Goal: Feedback & Contribution: Submit feedback/report problem

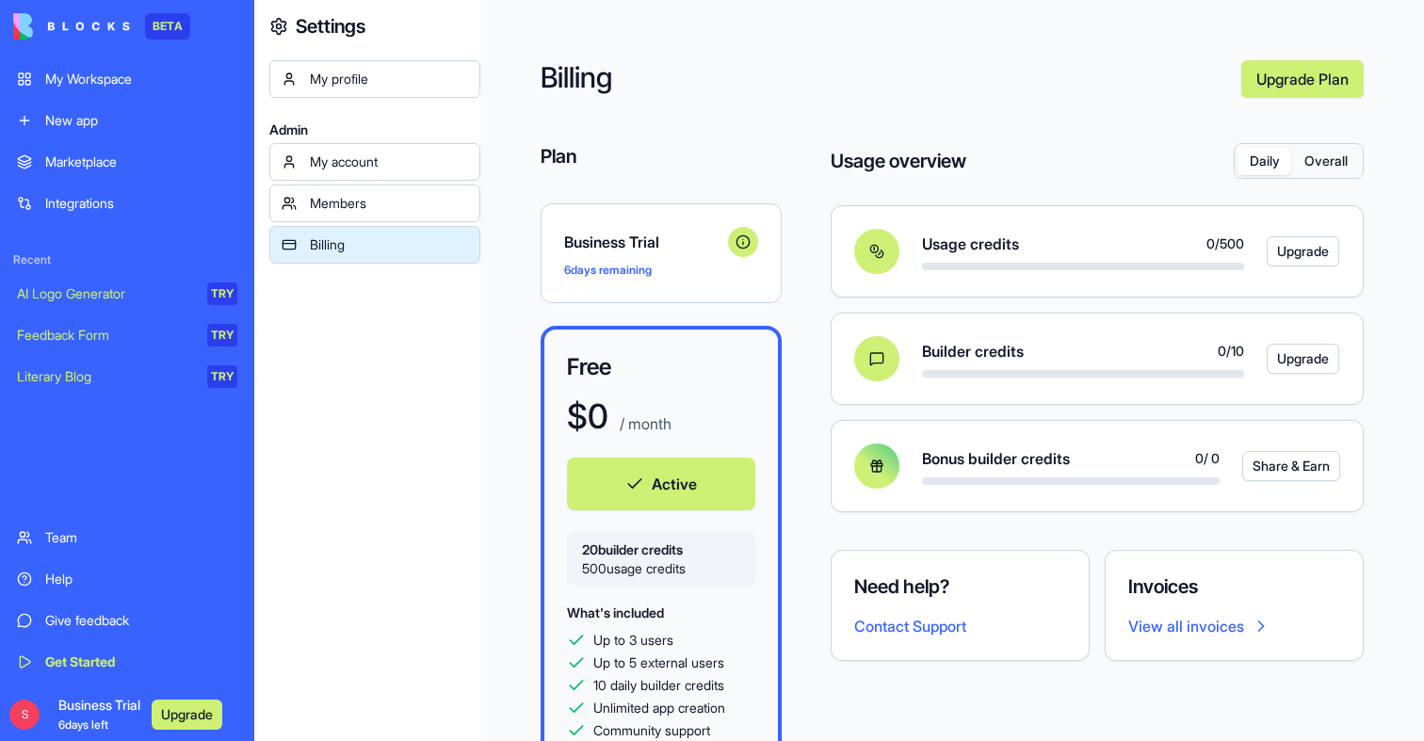
click at [82, 621] on div "Give feedback" at bounding box center [141, 620] width 192 height 19
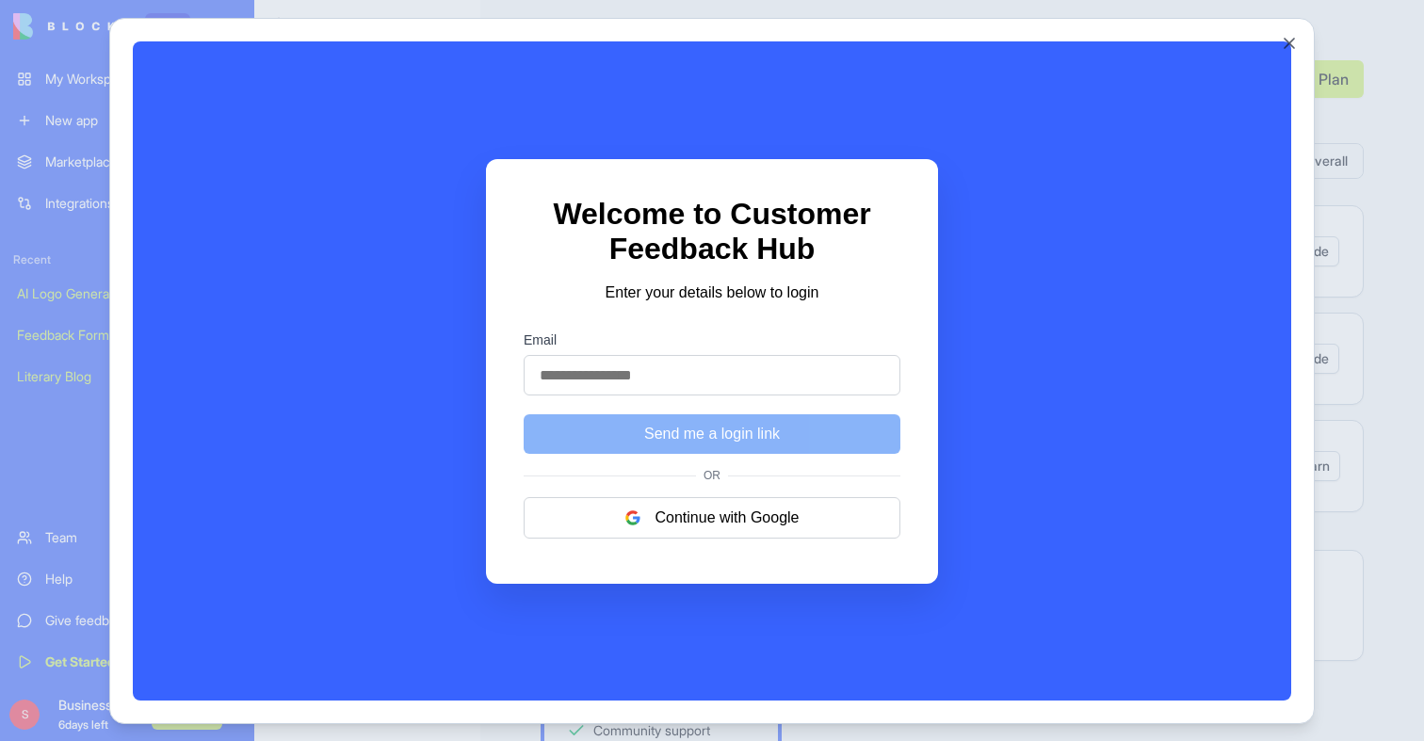
click at [63, 508] on div at bounding box center [712, 370] width 1424 height 741
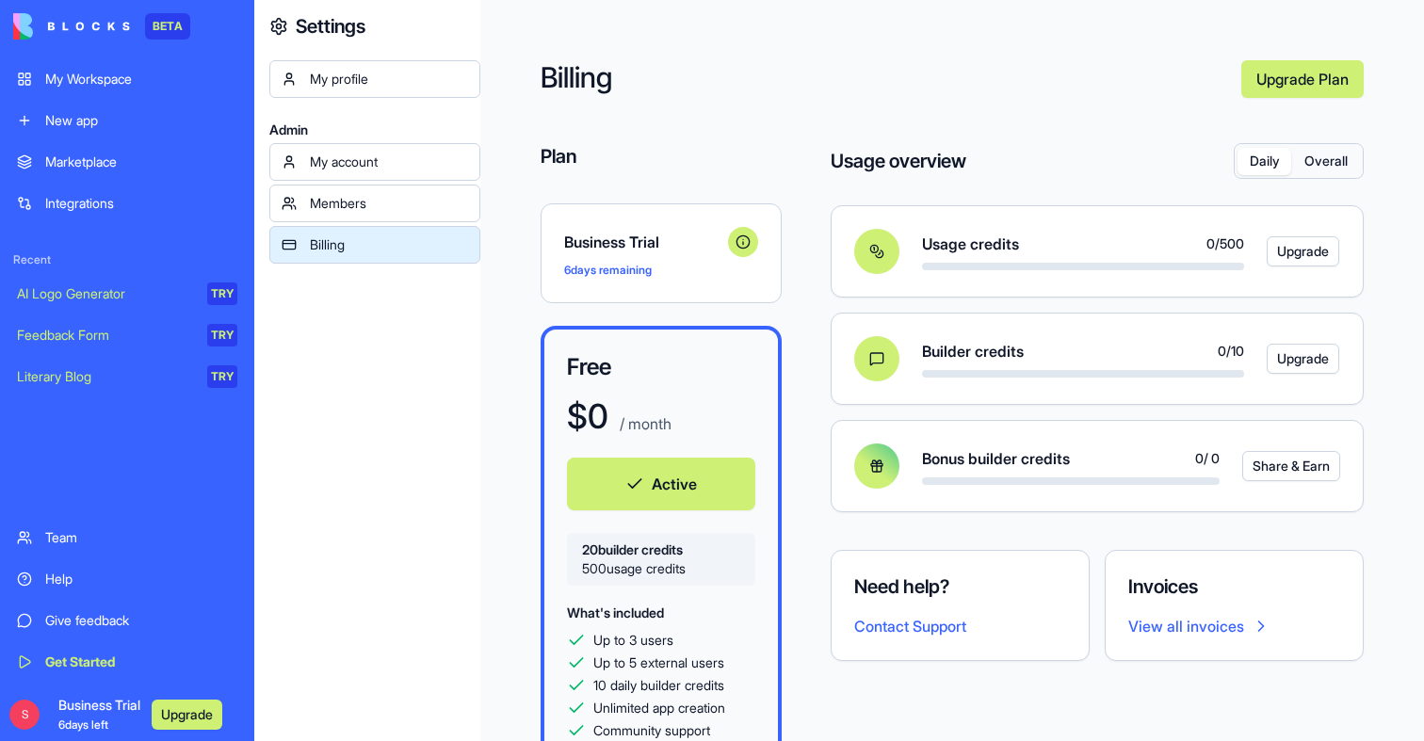
click at [65, 628] on div "Give feedback" at bounding box center [141, 620] width 192 height 19
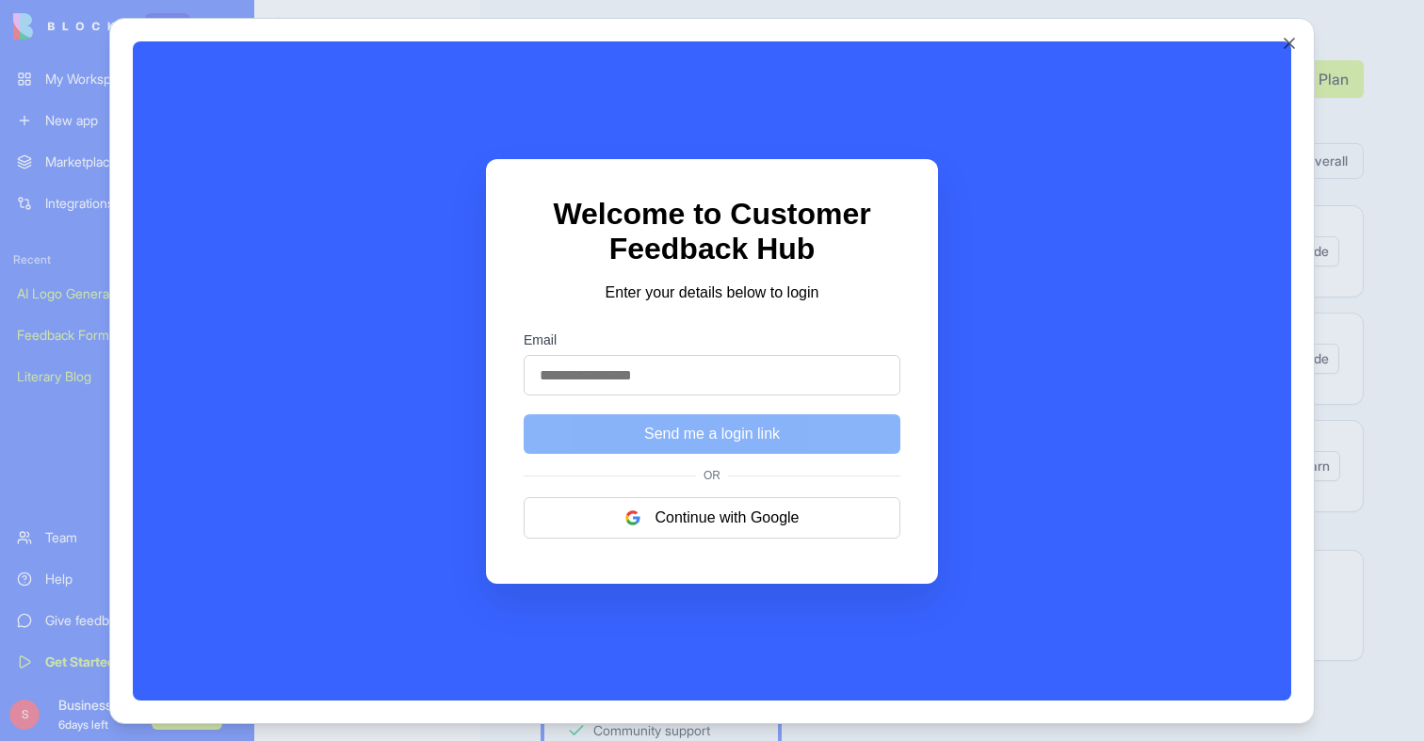
click at [63, 453] on div at bounding box center [712, 370] width 1424 height 741
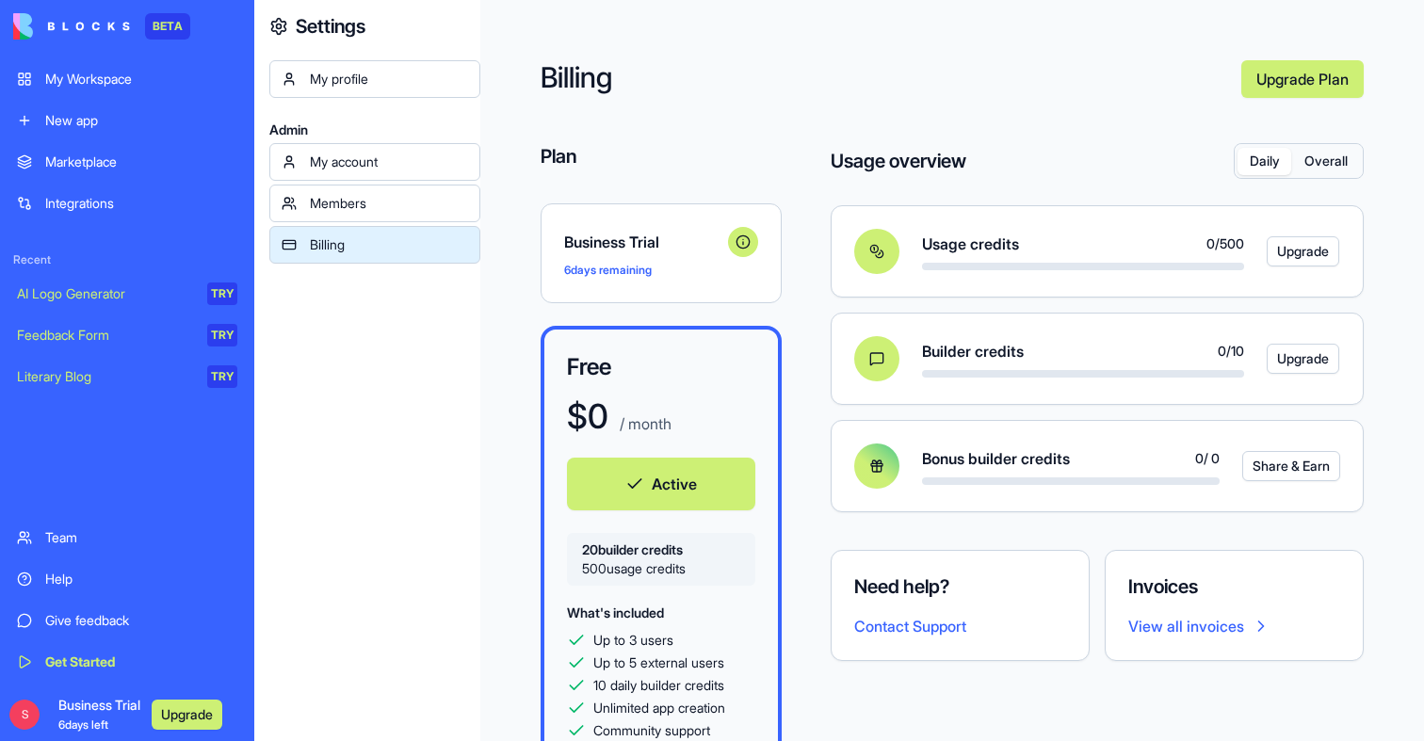
click at [98, 619] on div "Give feedback" at bounding box center [141, 620] width 192 height 19
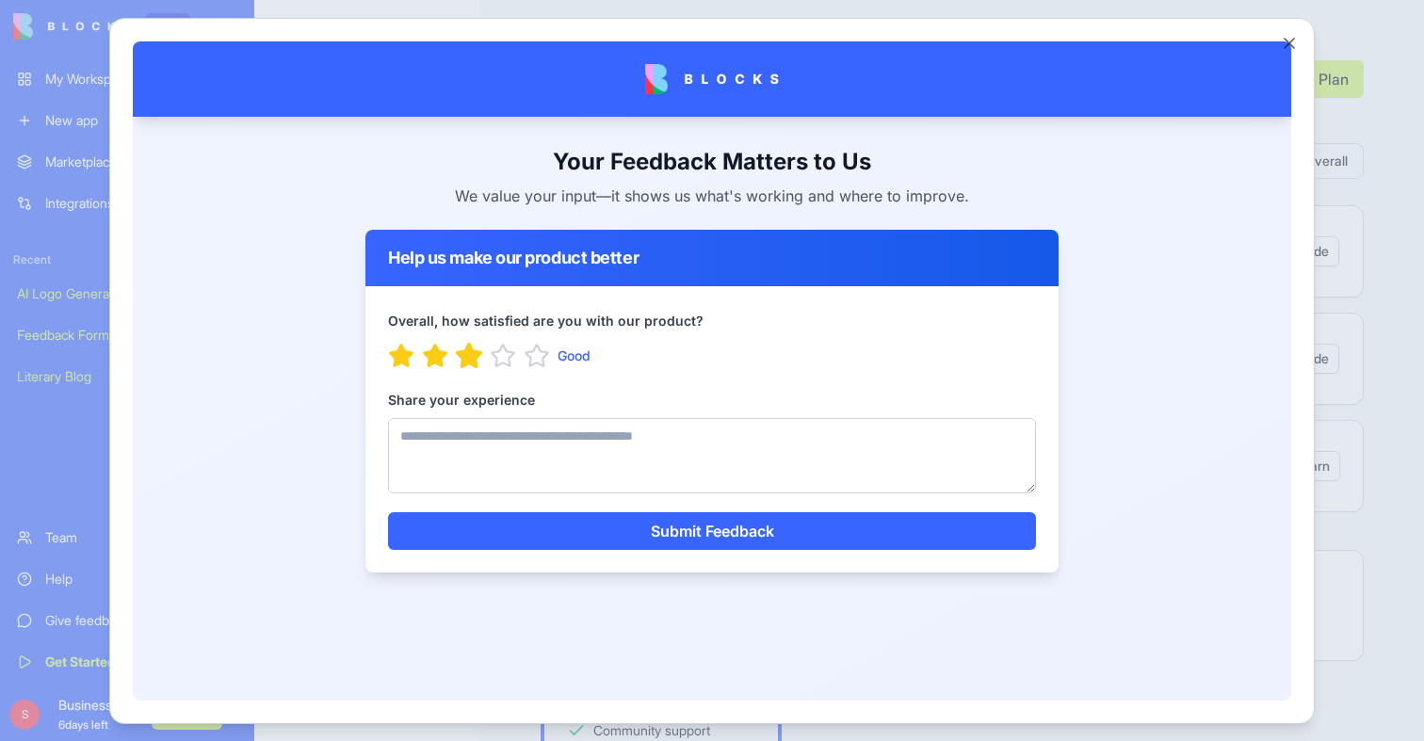
click at [473, 359] on icon "button" at bounding box center [469, 354] width 24 height 23
click at [486, 429] on textarea "Share your experience" at bounding box center [712, 454] width 648 height 75
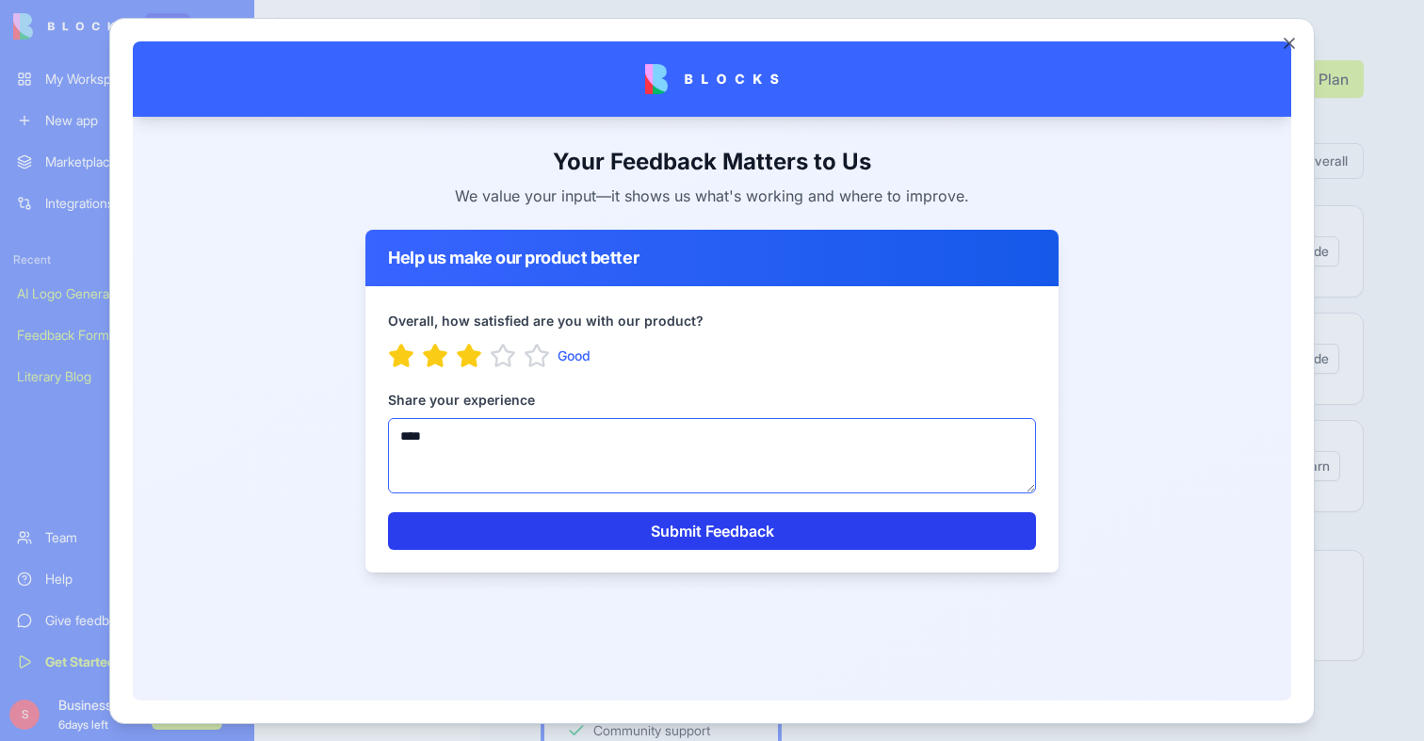
type textarea "****"
click at [551, 527] on button "Submit Feedback" at bounding box center [712, 530] width 648 height 38
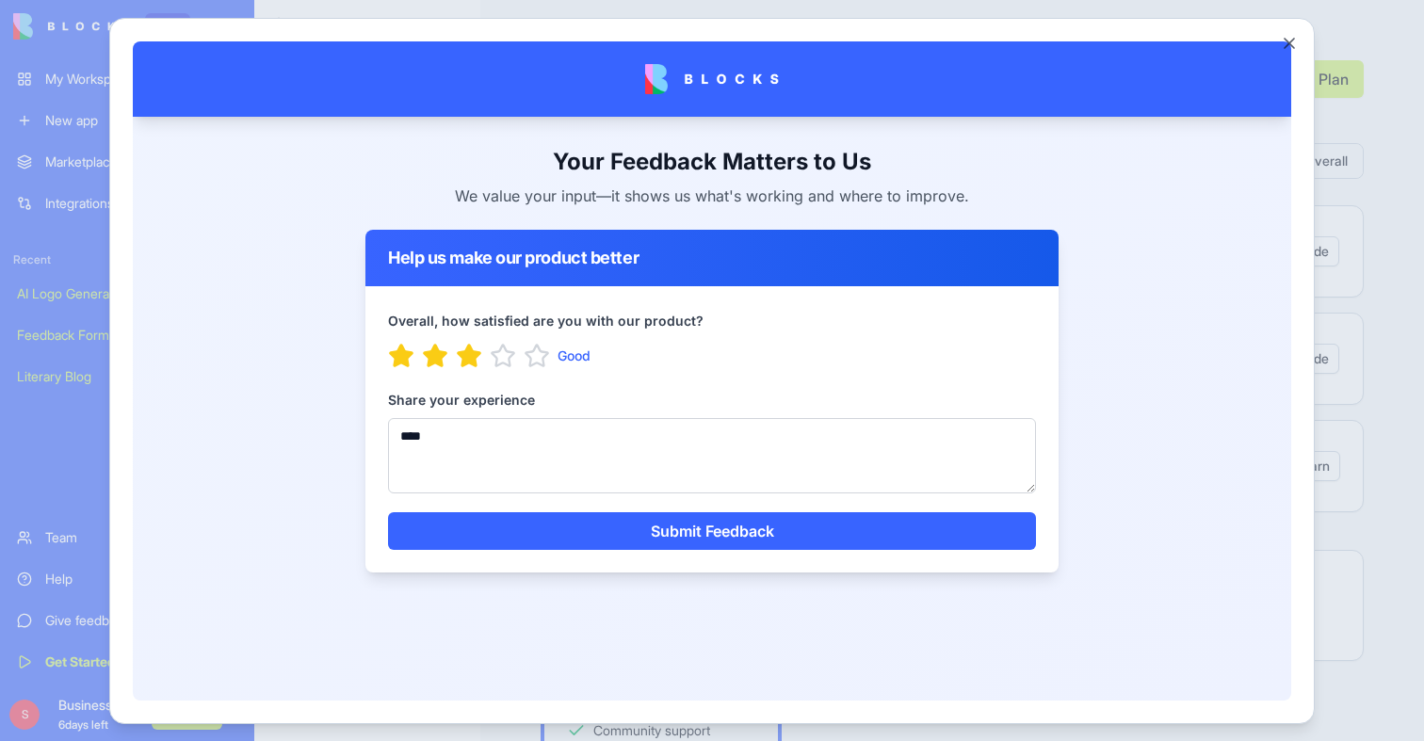
click at [1387, 405] on div at bounding box center [712, 370] width 1424 height 741
